Goal: Task Accomplishment & Management: Manage account settings

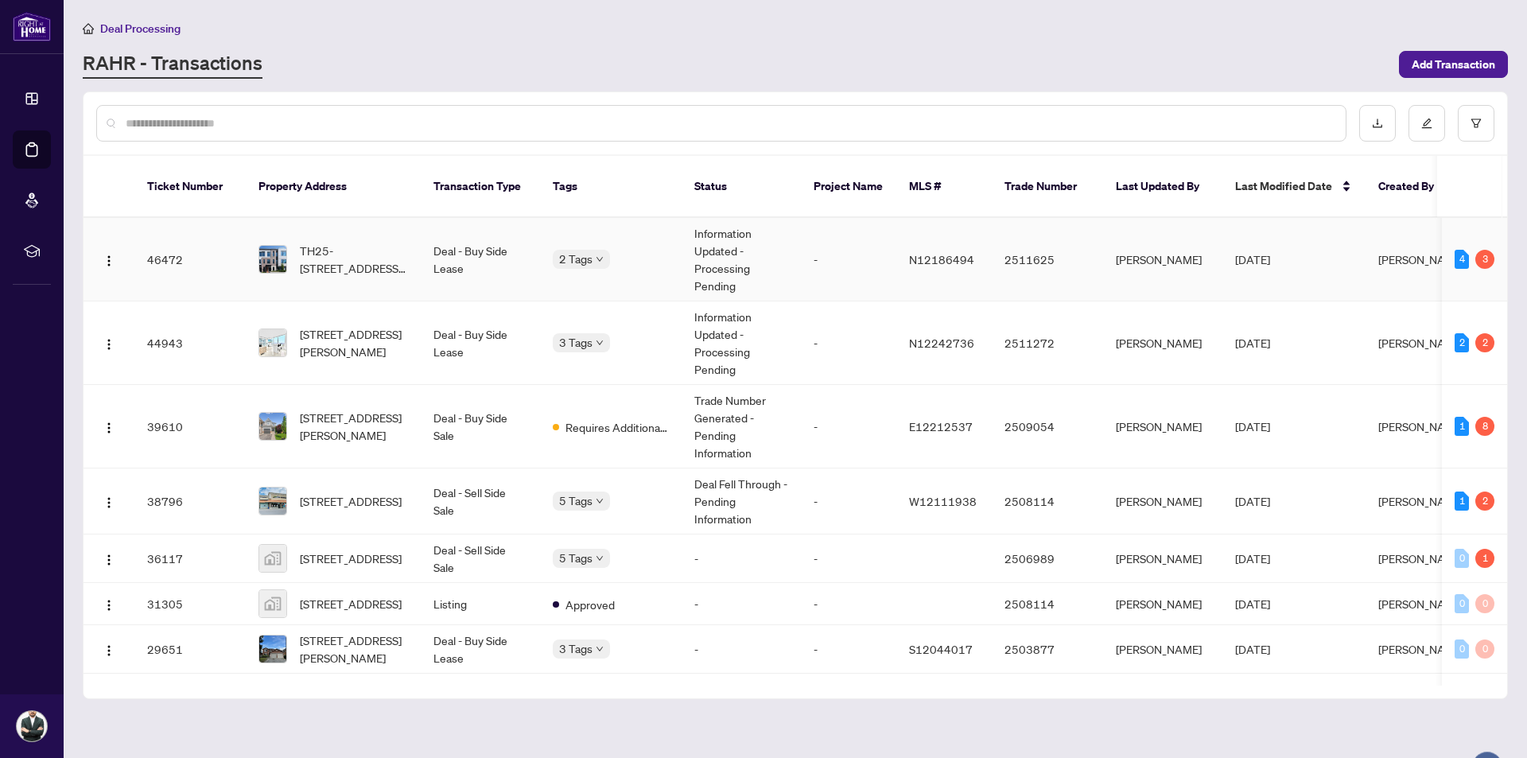
click at [426, 240] on td "Deal - Buy Side Lease" at bounding box center [480, 260] width 119 height 84
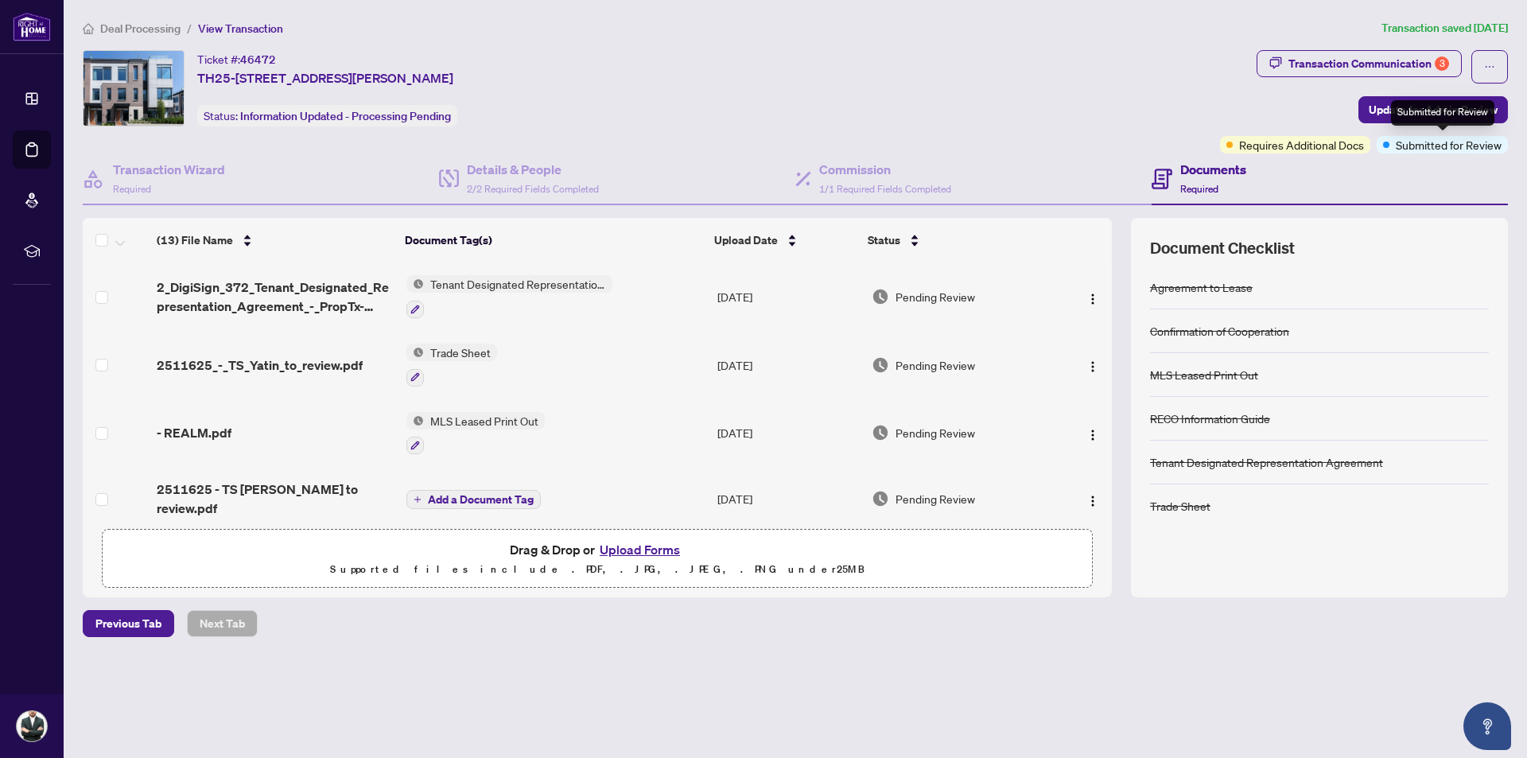
click at [1417, 115] on div "Submitted for Review" at bounding box center [1442, 112] width 103 height 25
click at [1382, 108] on span "Update for Admin Review" at bounding box center [1433, 109] width 129 height 25
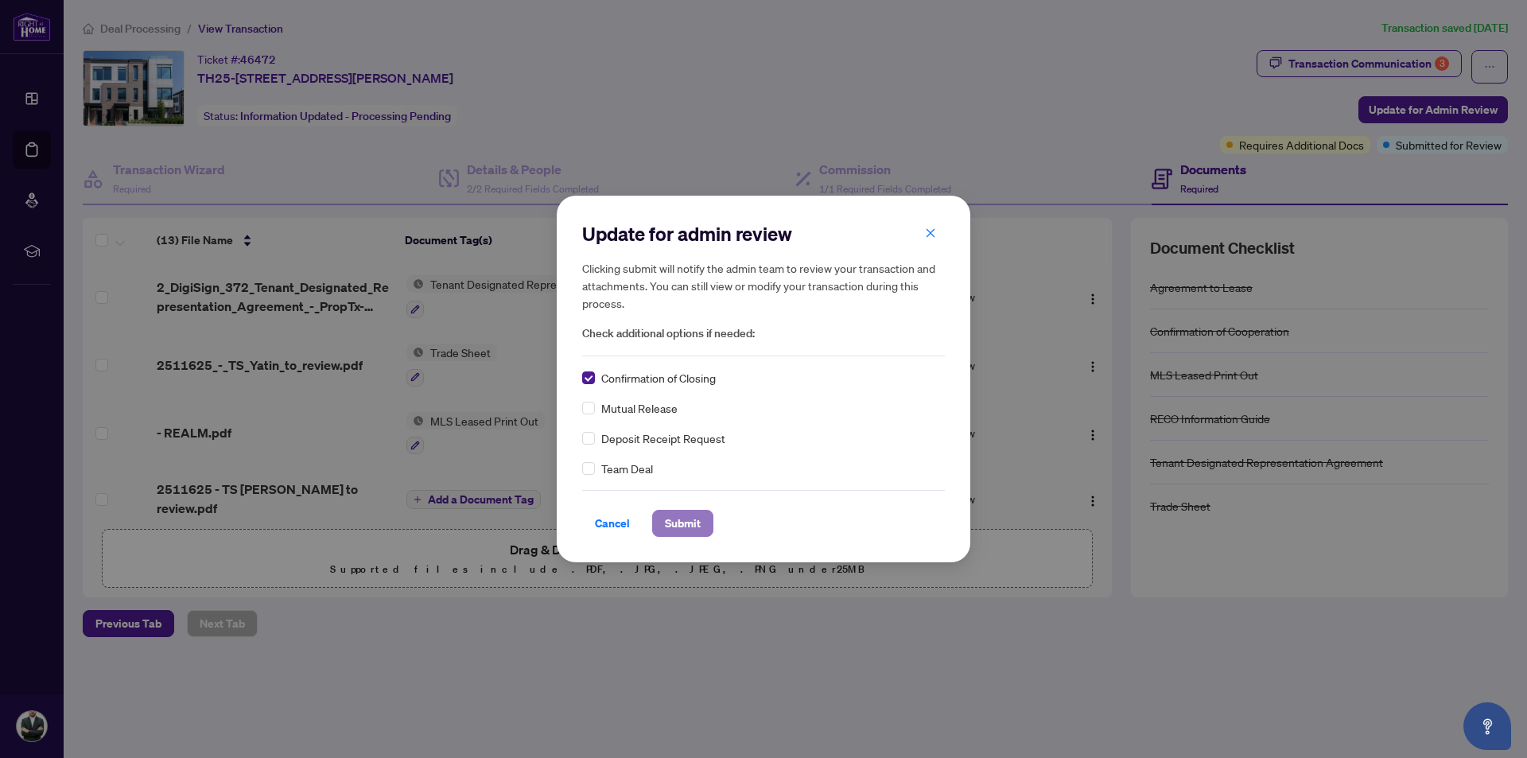
click at [686, 526] on span "Submit" at bounding box center [683, 523] width 36 height 25
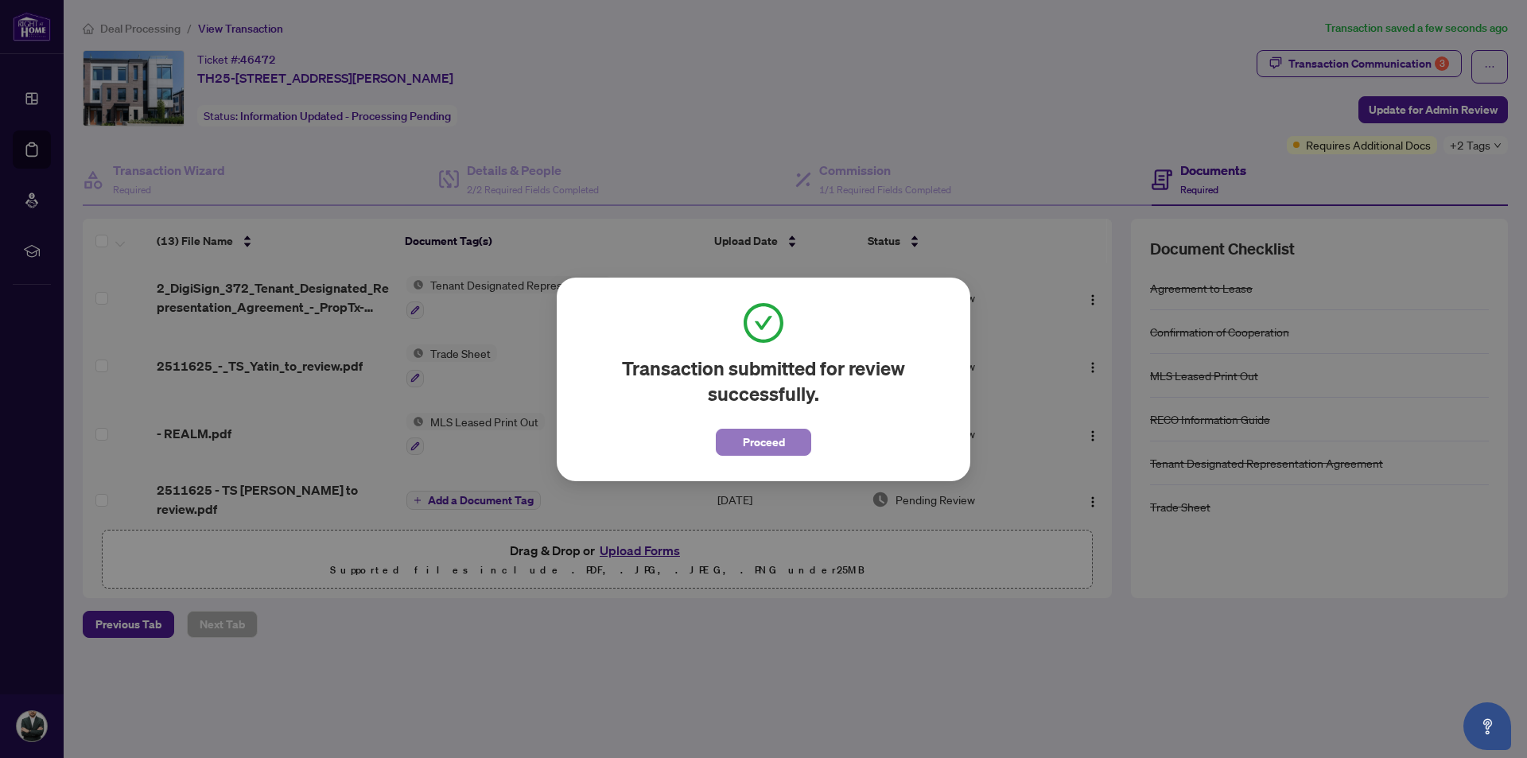
click at [776, 439] on span "Proceed" at bounding box center [764, 442] width 42 height 25
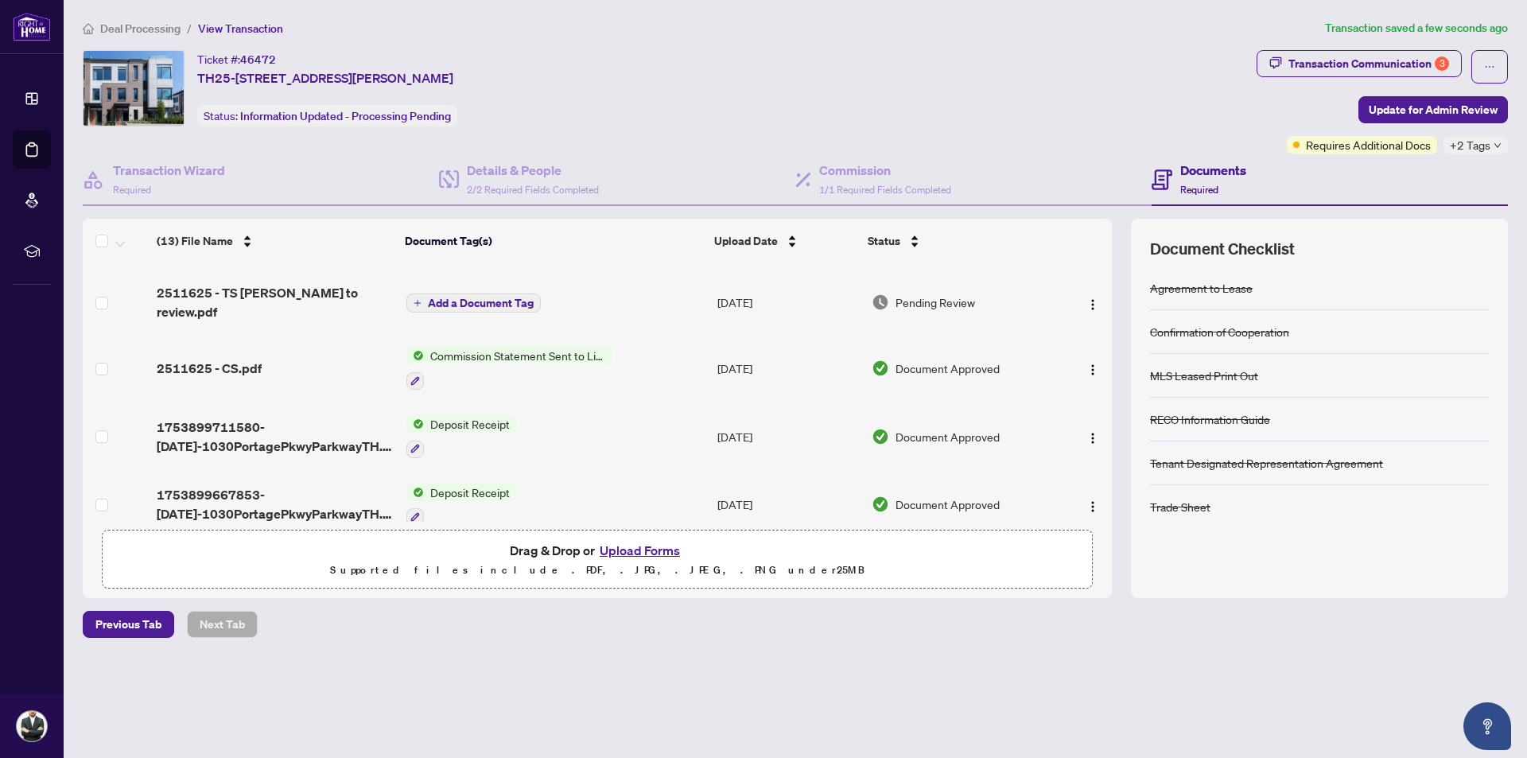
scroll to position [159, 0]
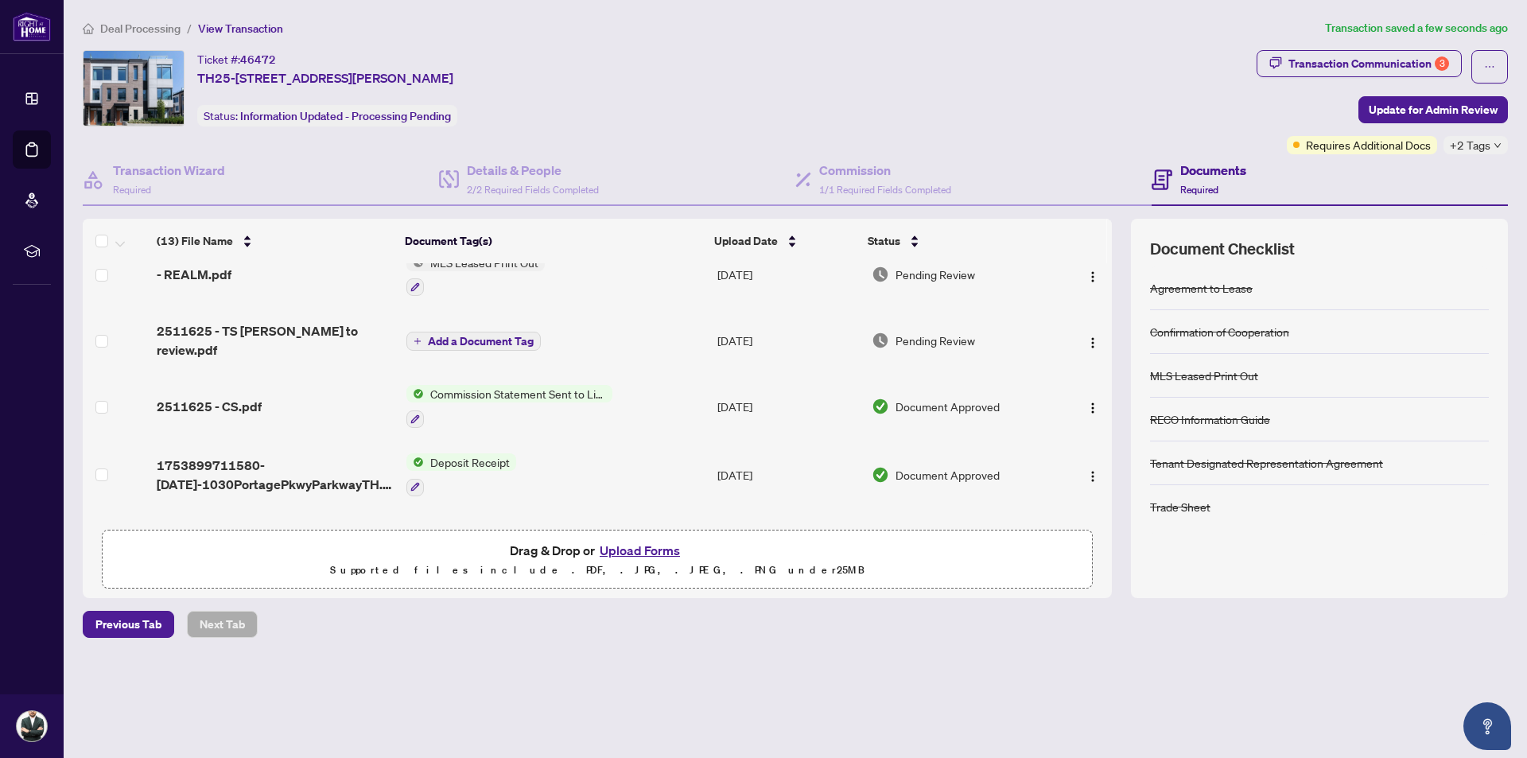
click at [581, 385] on span "Commission Statement Sent to Listing Brokerage" at bounding box center [518, 393] width 189 height 17
click at [557, 409] on div at bounding box center [509, 418] width 206 height 19
click at [519, 390] on div "Commission Statement Sent to Listing Brokerage" at bounding box center [509, 406] width 206 height 43
click at [305, 402] on td "2511625 - CS.pdf" at bounding box center [274, 406] width 249 height 68
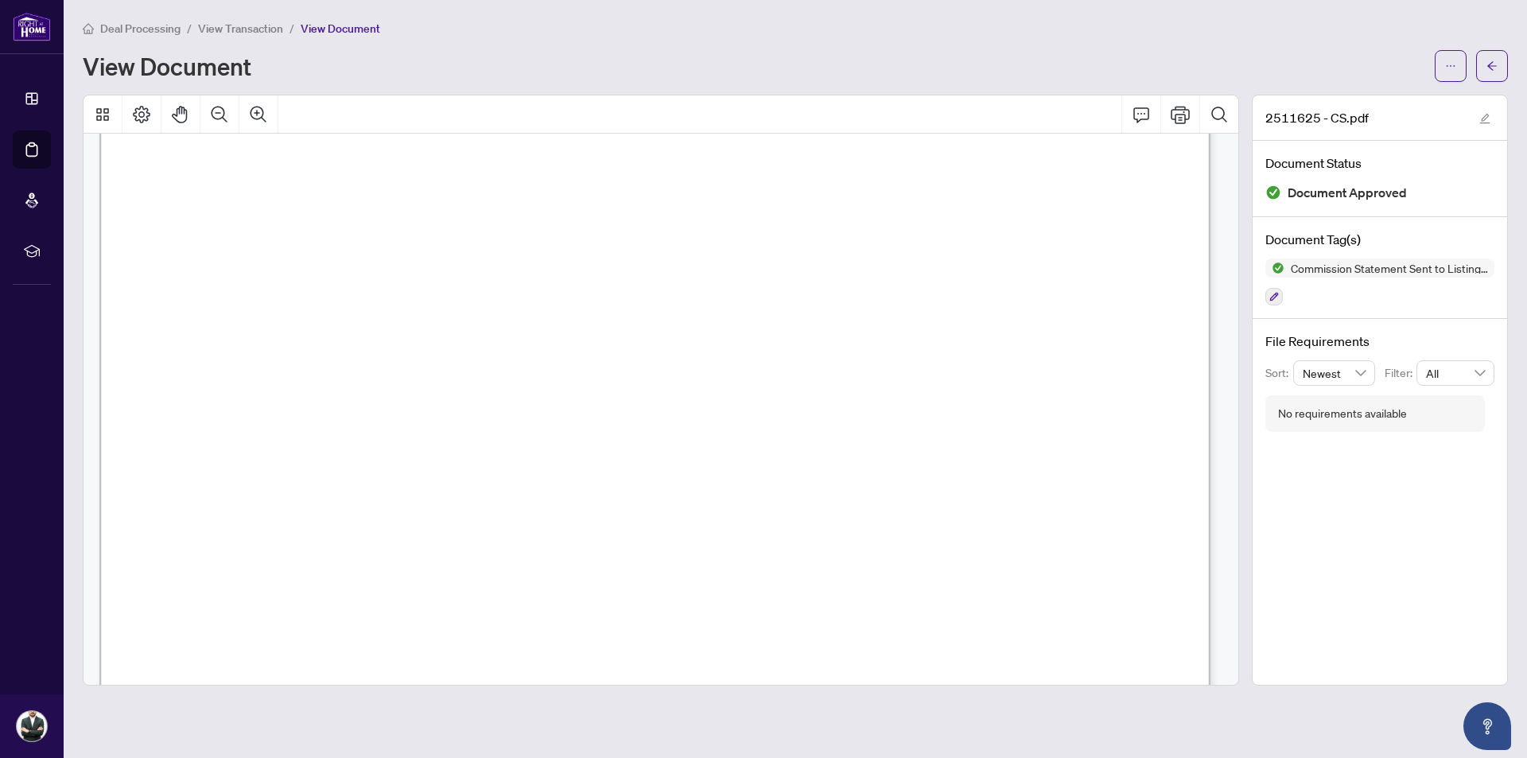
scroll to position [636, 0]
click at [224, 33] on span "View Transaction" at bounding box center [240, 28] width 85 height 14
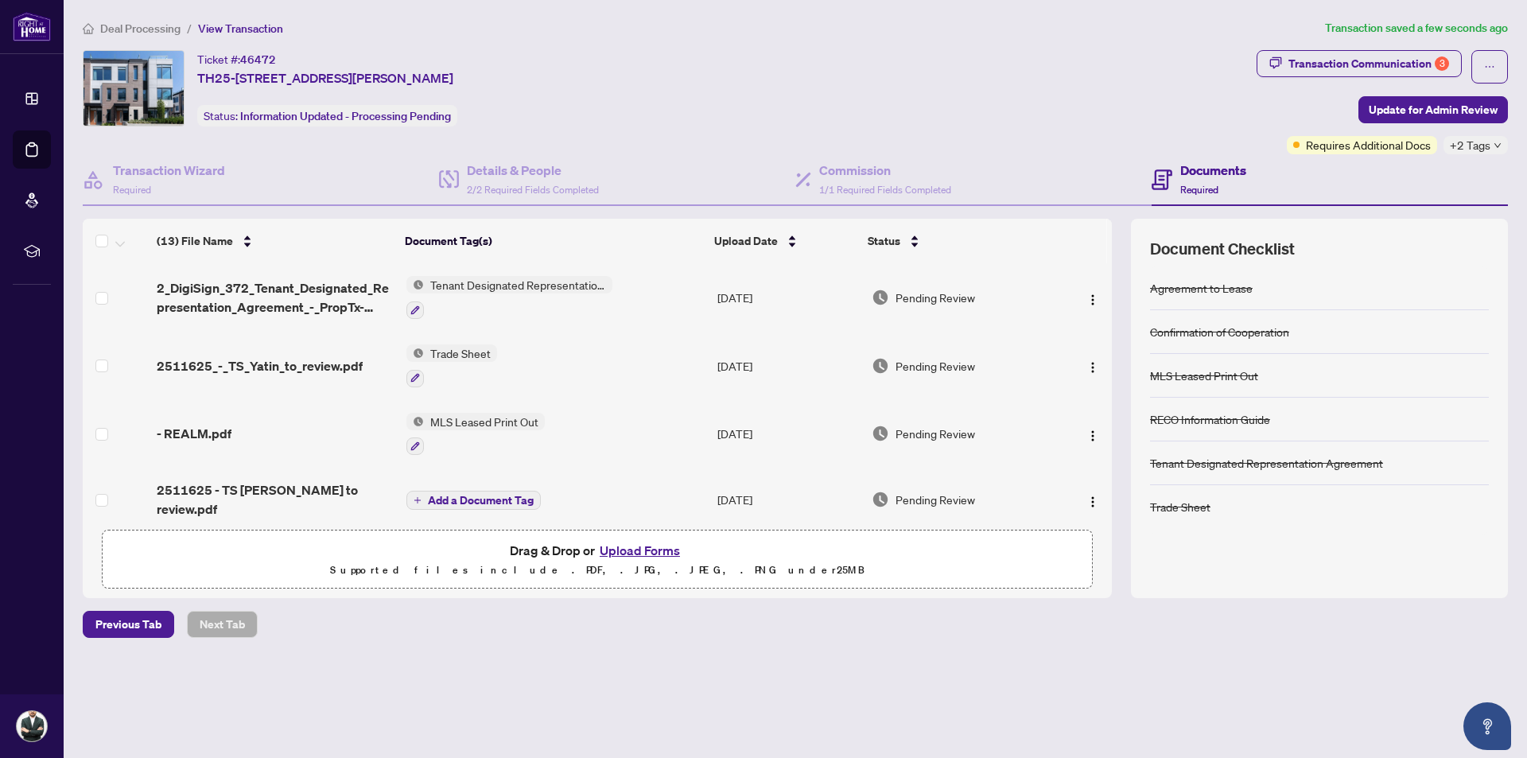
click at [309, 368] on span "2511625_-_TS_Yatin_to_review.pdf" at bounding box center [260, 365] width 206 height 19
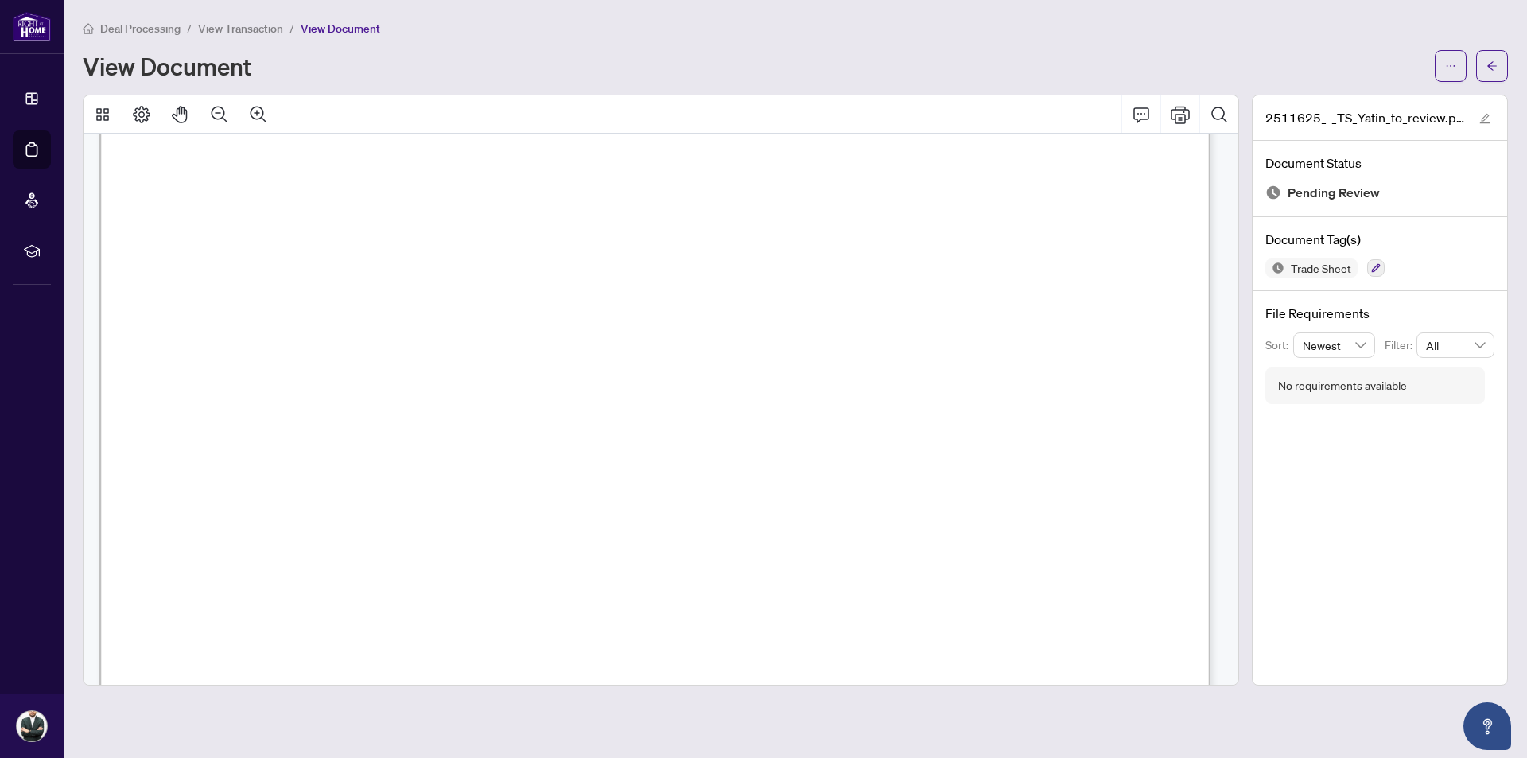
scroll to position [80, 0]
click at [255, 32] on span "View Transaction" at bounding box center [240, 28] width 85 height 14
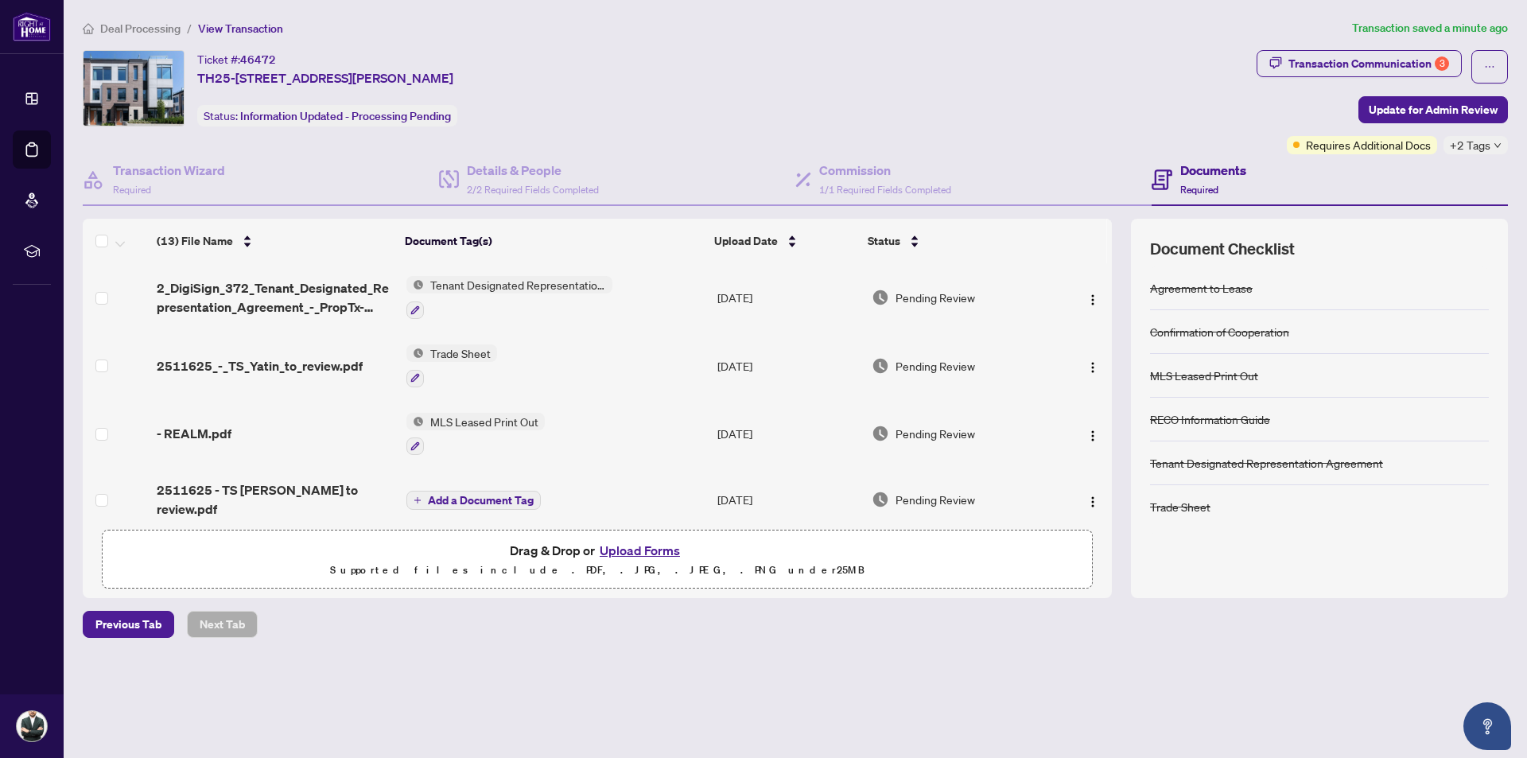
click at [142, 38] on div "Deal Processing / View Transaction Transaction saved a minute ago Ticket #: 464…" at bounding box center [795, 356] width 1438 height 675
click at [139, 29] on span "Deal Processing" at bounding box center [140, 28] width 80 height 14
